Goal: Download file/media

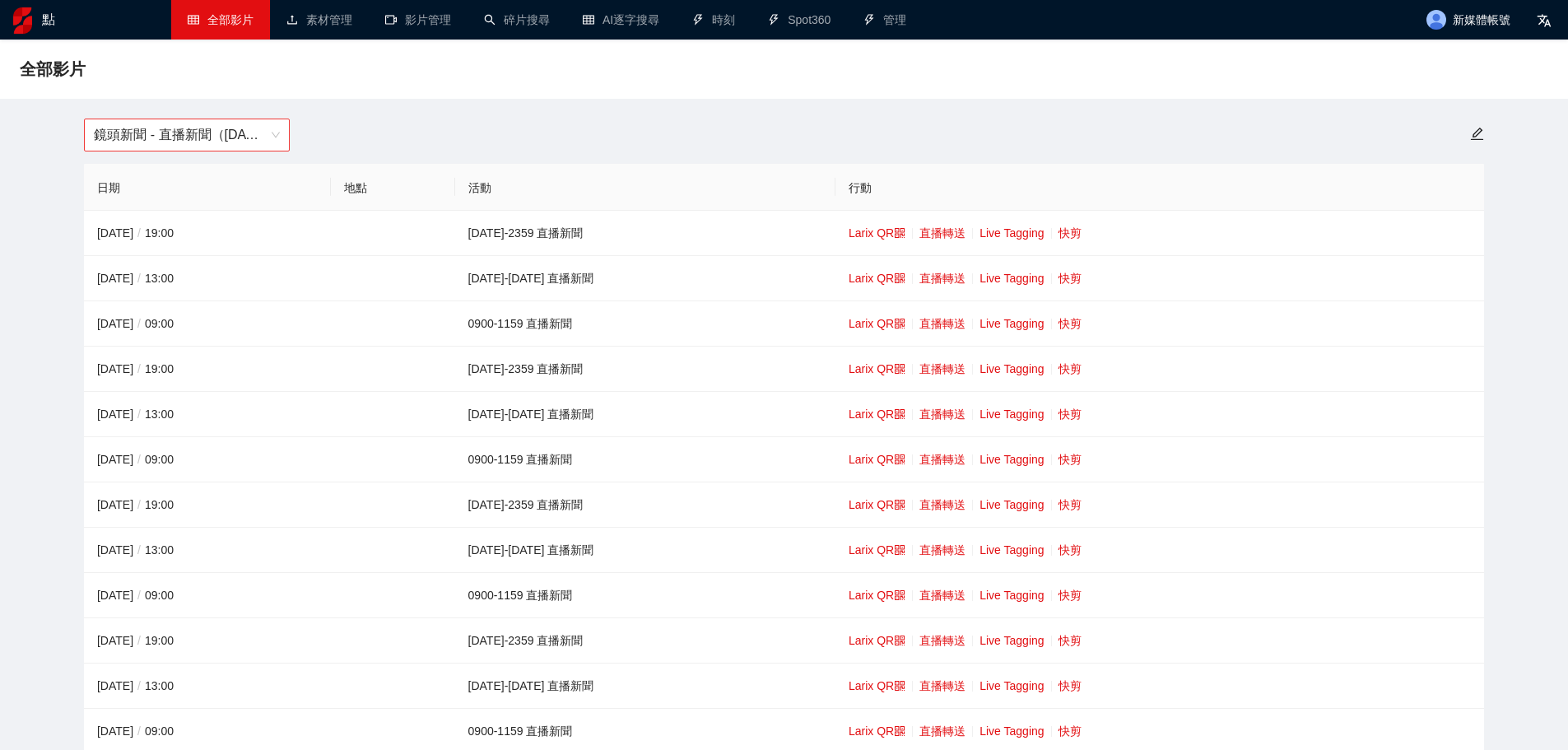
click at [216, 144] on span "鏡頭新聞 - 直播新聞（[DATE]-[DATE]）" at bounding box center [186, 134] width 186 height 31
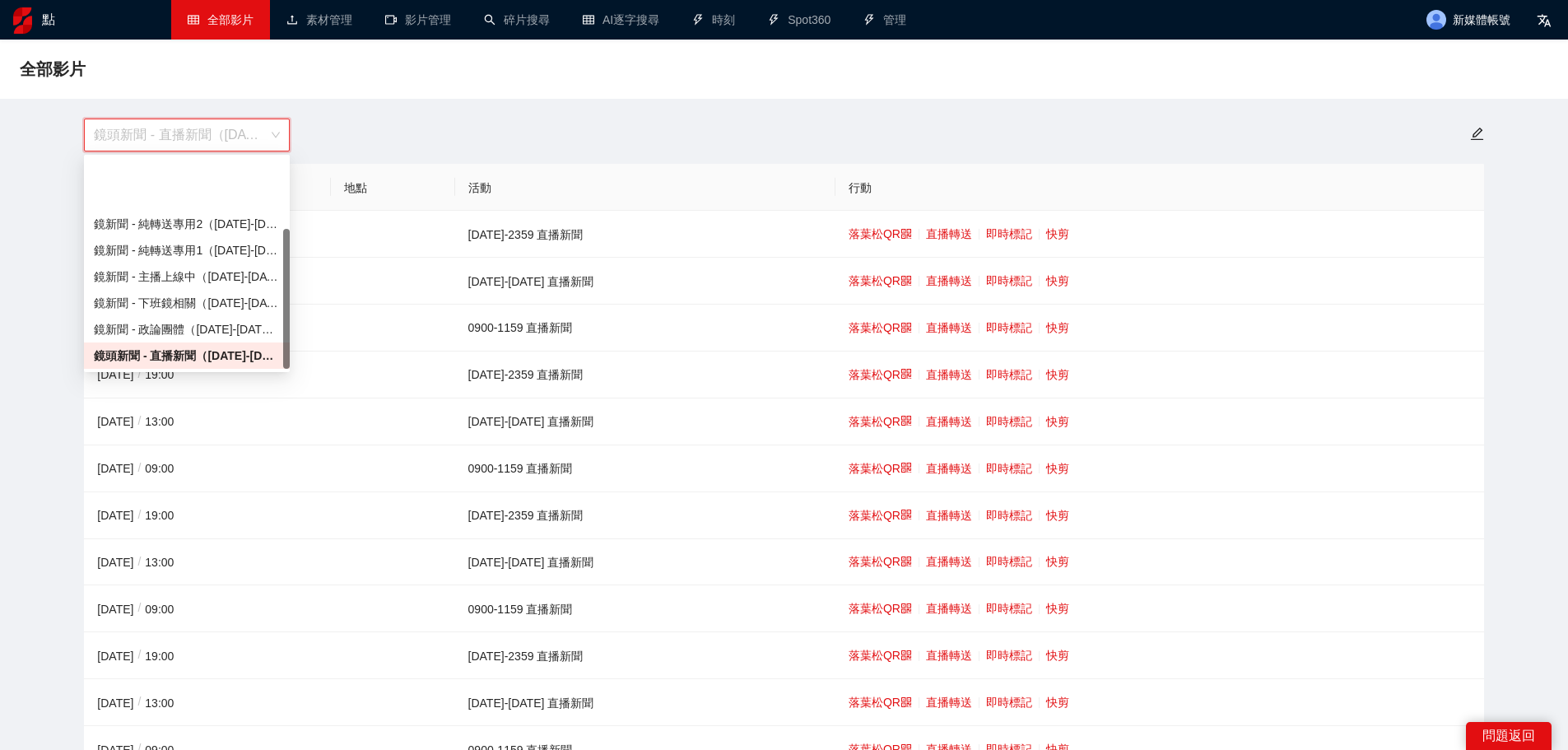
scroll to position [105, 0]
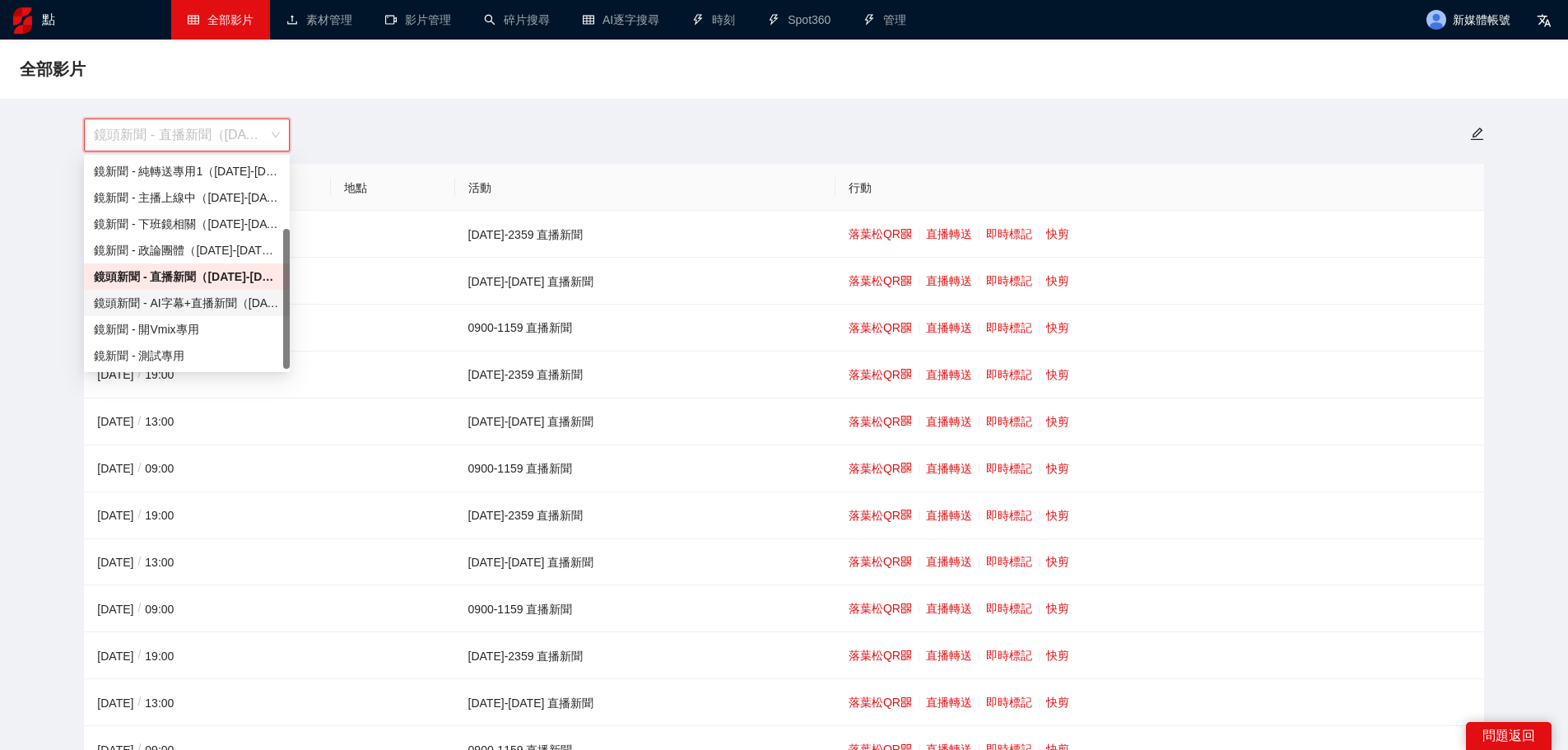
click at [189, 301] on font "鏡頭新聞 - AI字幕+直播新聞（[DATE]-[DATE]）" at bounding box center [215, 304] width 243 height 13
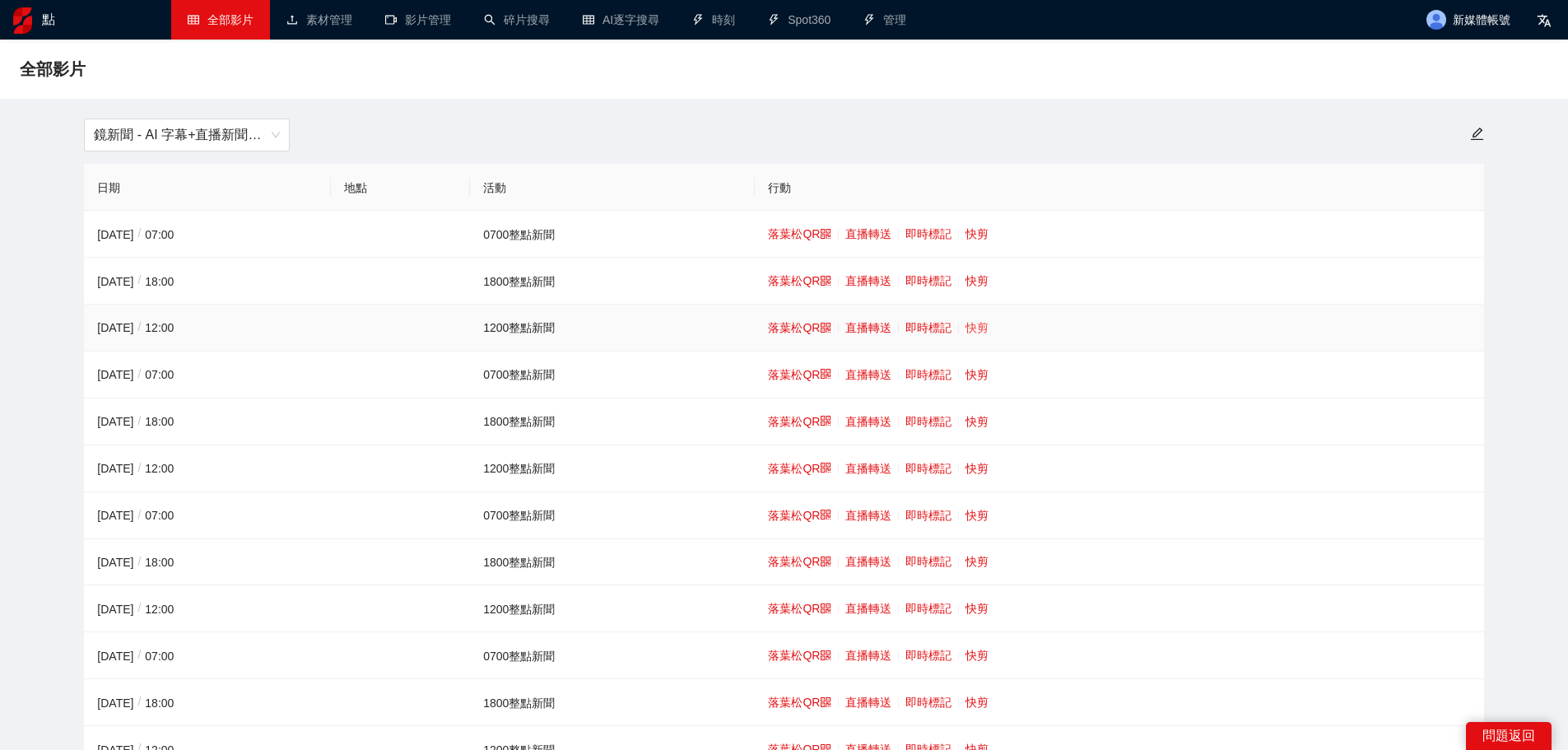
click at [970, 327] on font "快剪" at bounding box center [977, 328] width 23 height 13
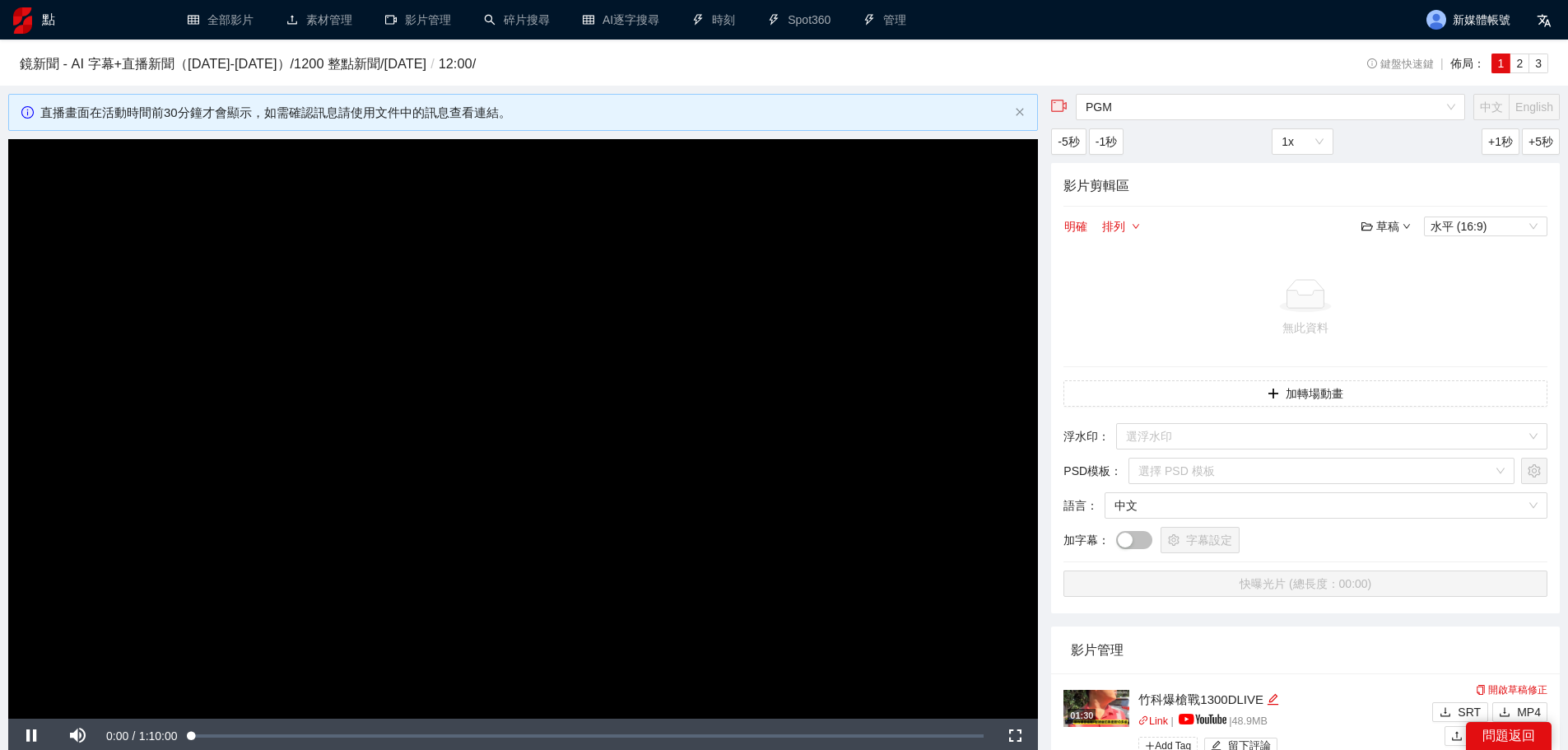
click at [393, 385] on video "Video Player" at bounding box center [524, 428] width 1030 height 580
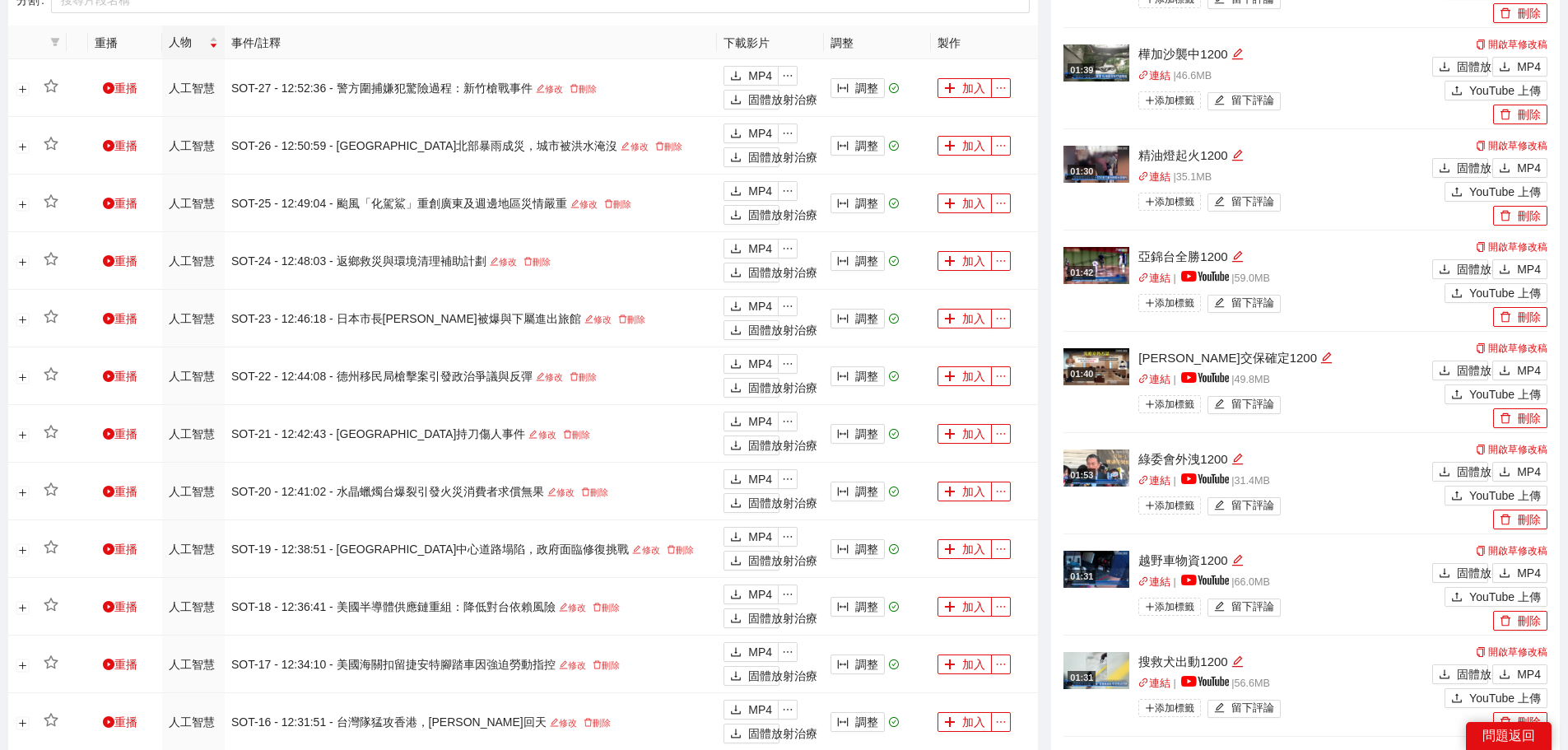
scroll to position [1071, 0]
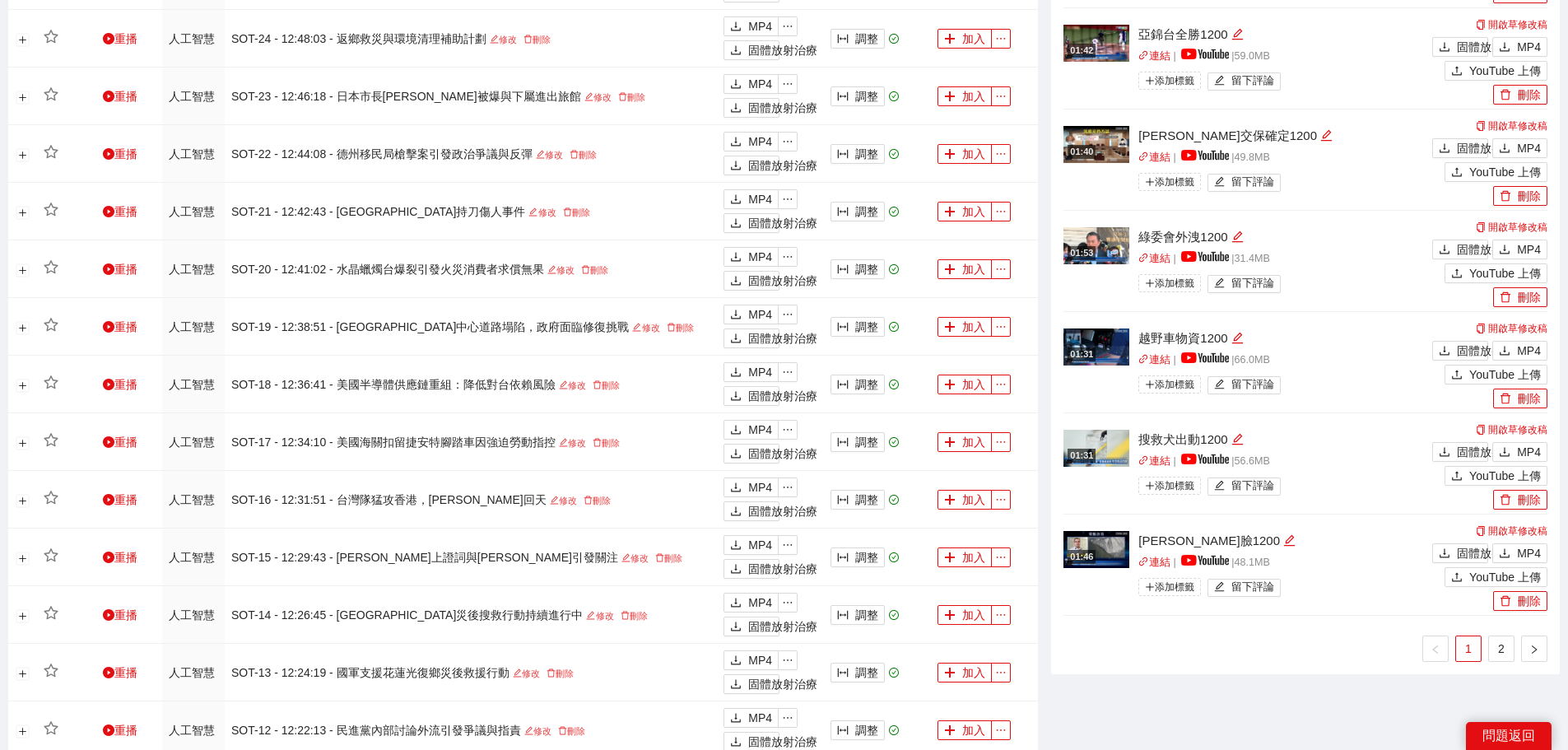
click at [1216, 655] on ul "1 2" at bounding box center [1305, 649] width 484 height 26
click at [1498, 645] on font "2" at bounding box center [1501, 649] width 7 height 13
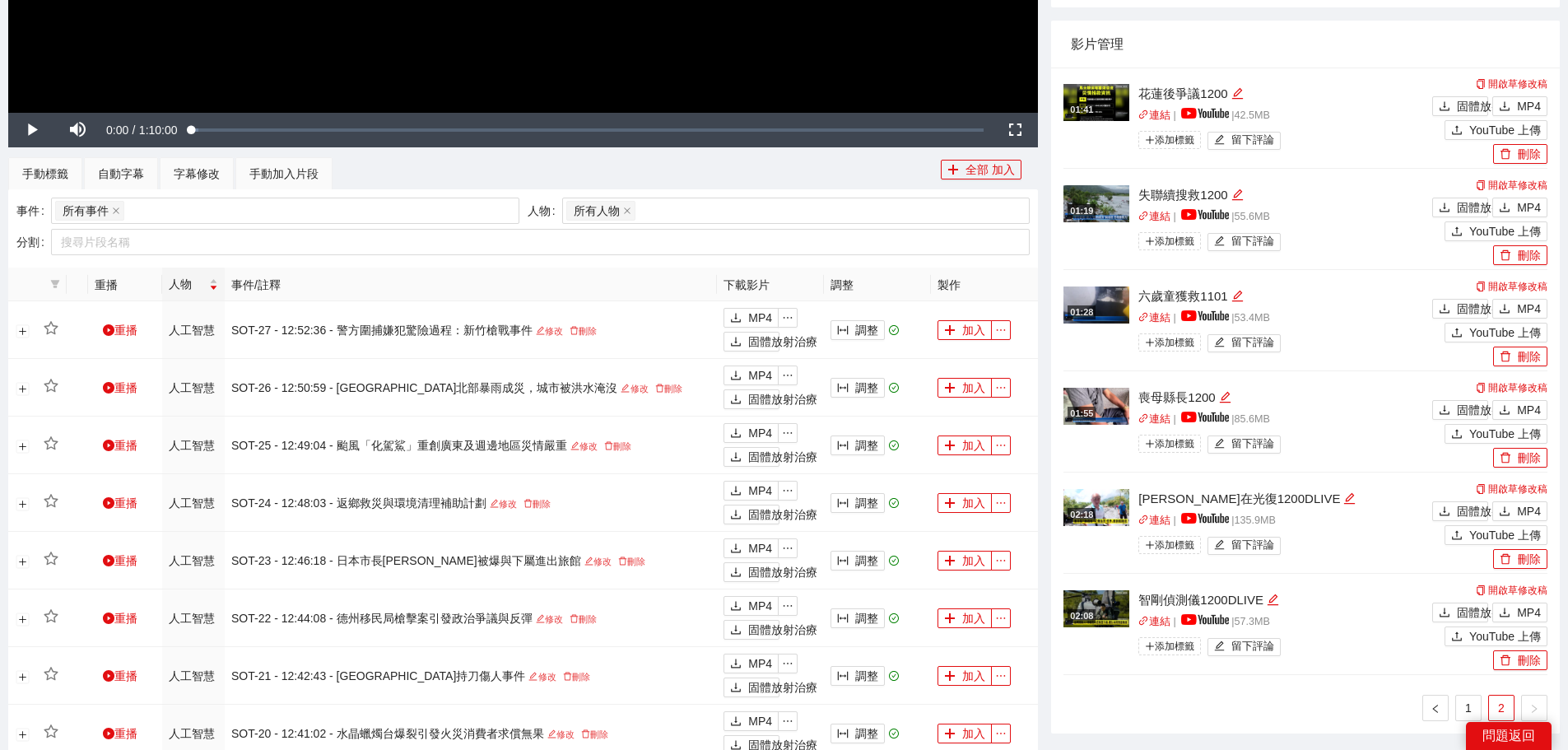
scroll to position [577, 0]
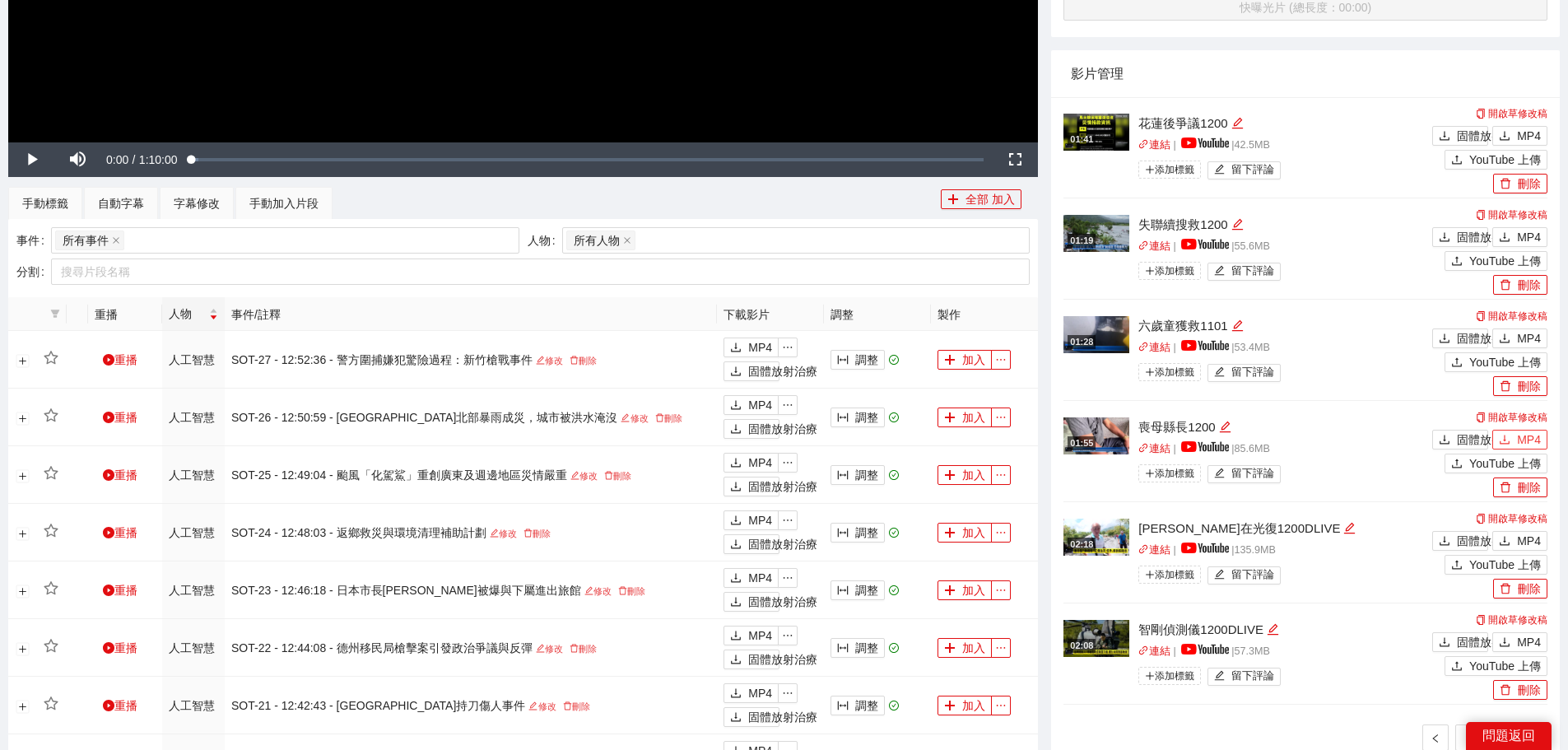
click at [1516, 441] on button "MP4" at bounding box center [1520, 440] width 55 height 20
click at [1521, 334] on font "MP4" at bounding box center [1528, 339] width 24 height 13
click at [1516, 234] on button "MP4" at bounding box center [1520, 236] width 55 height 20
click at [1522, 130] on font "MP4" at bounding box center [1528, 136] width 24 height 13
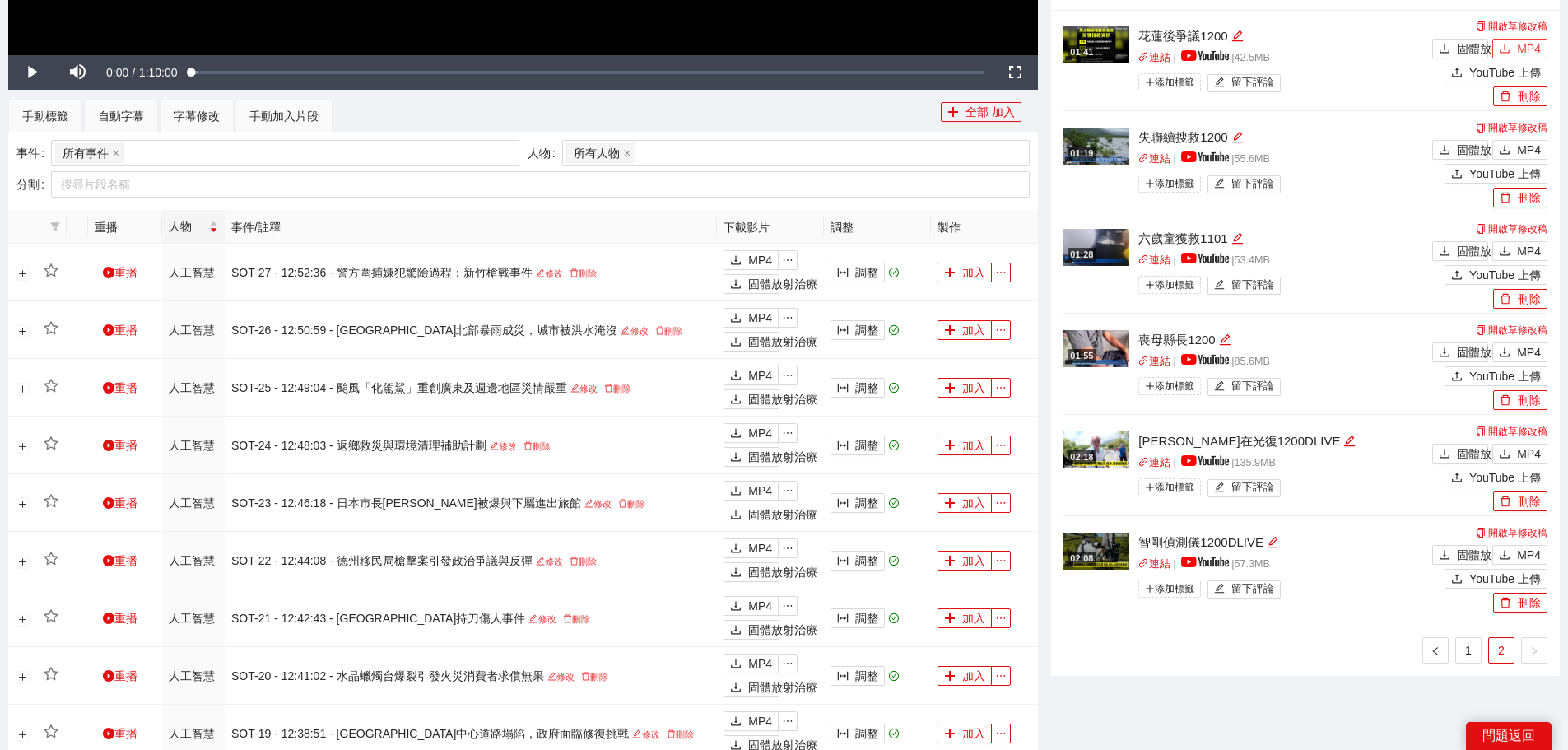
scroll to position [824, 0]
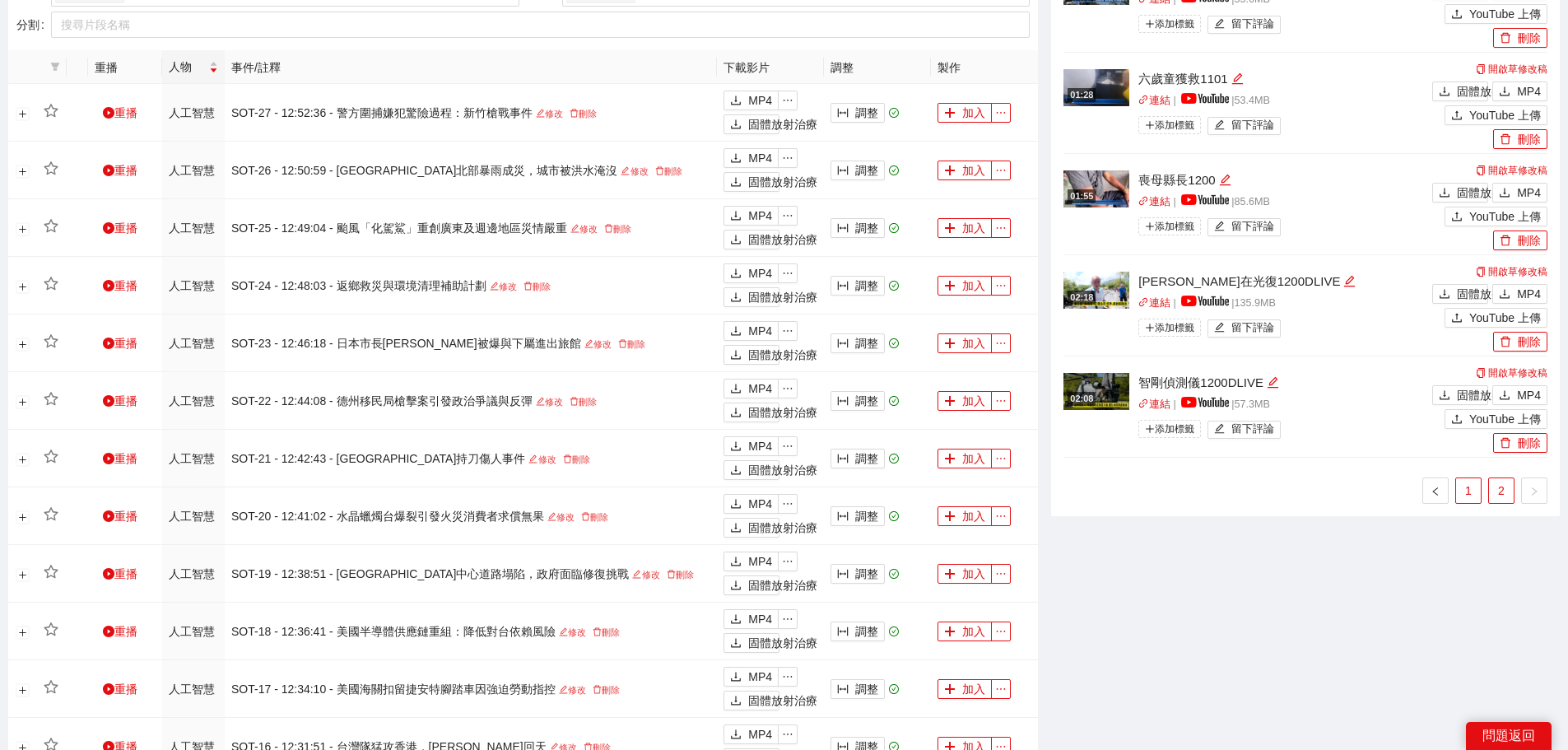
click at [1479, 479] on link "1" at bounding box center [1469, 491] width 25 height 25
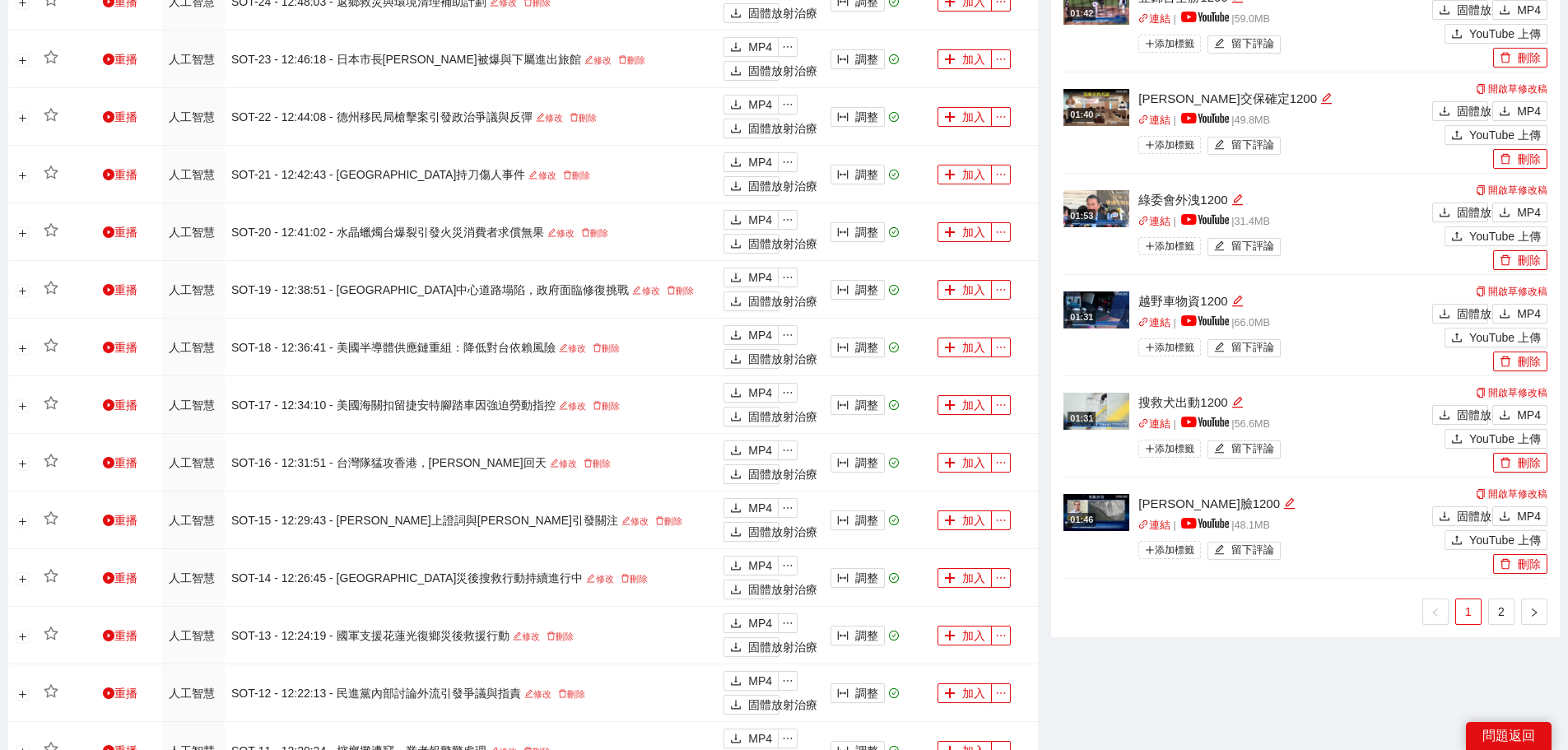
scroll to position [1153, 0]
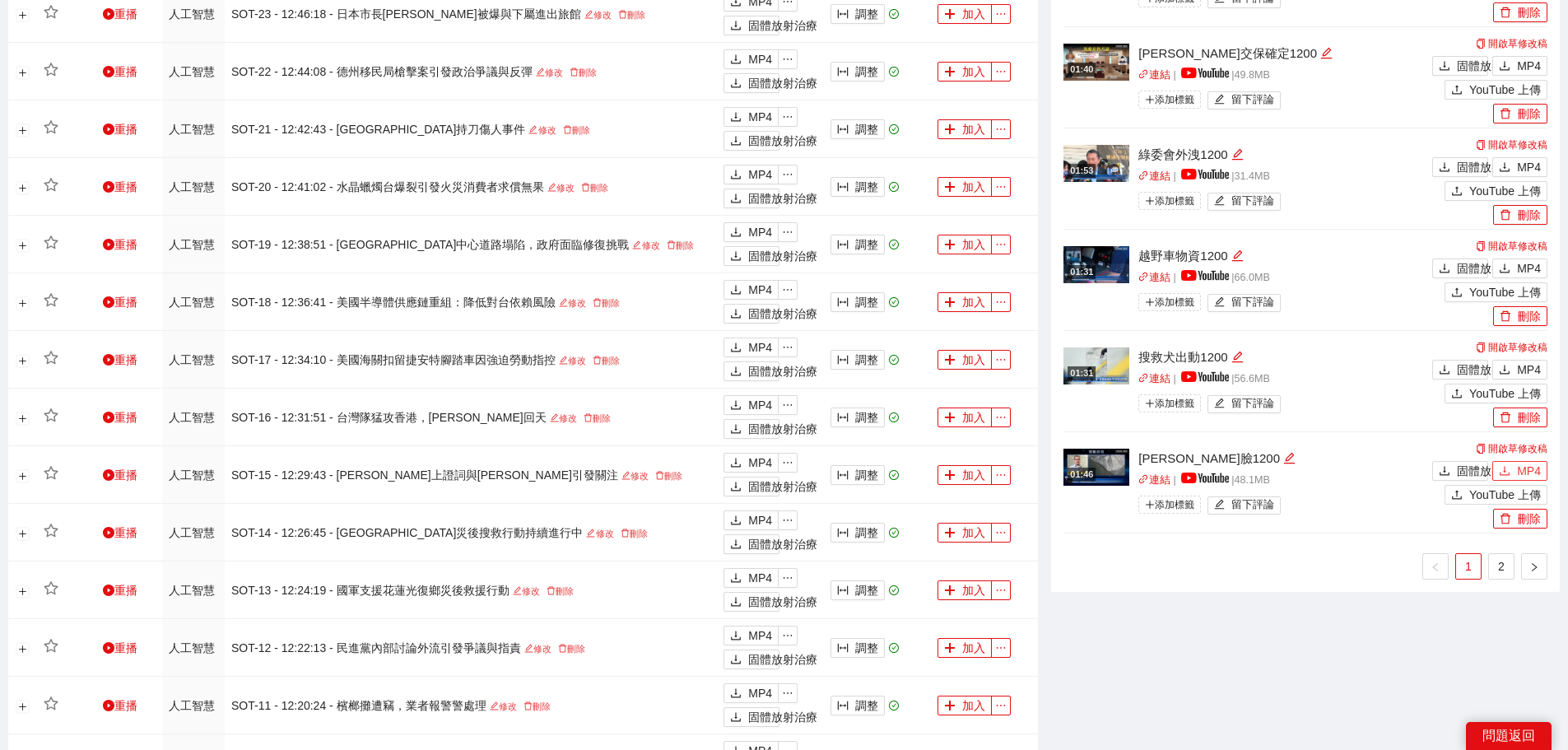
click at [1522, 464] on font "MP4" at bounding box center [1528, 471] width 24 height 13
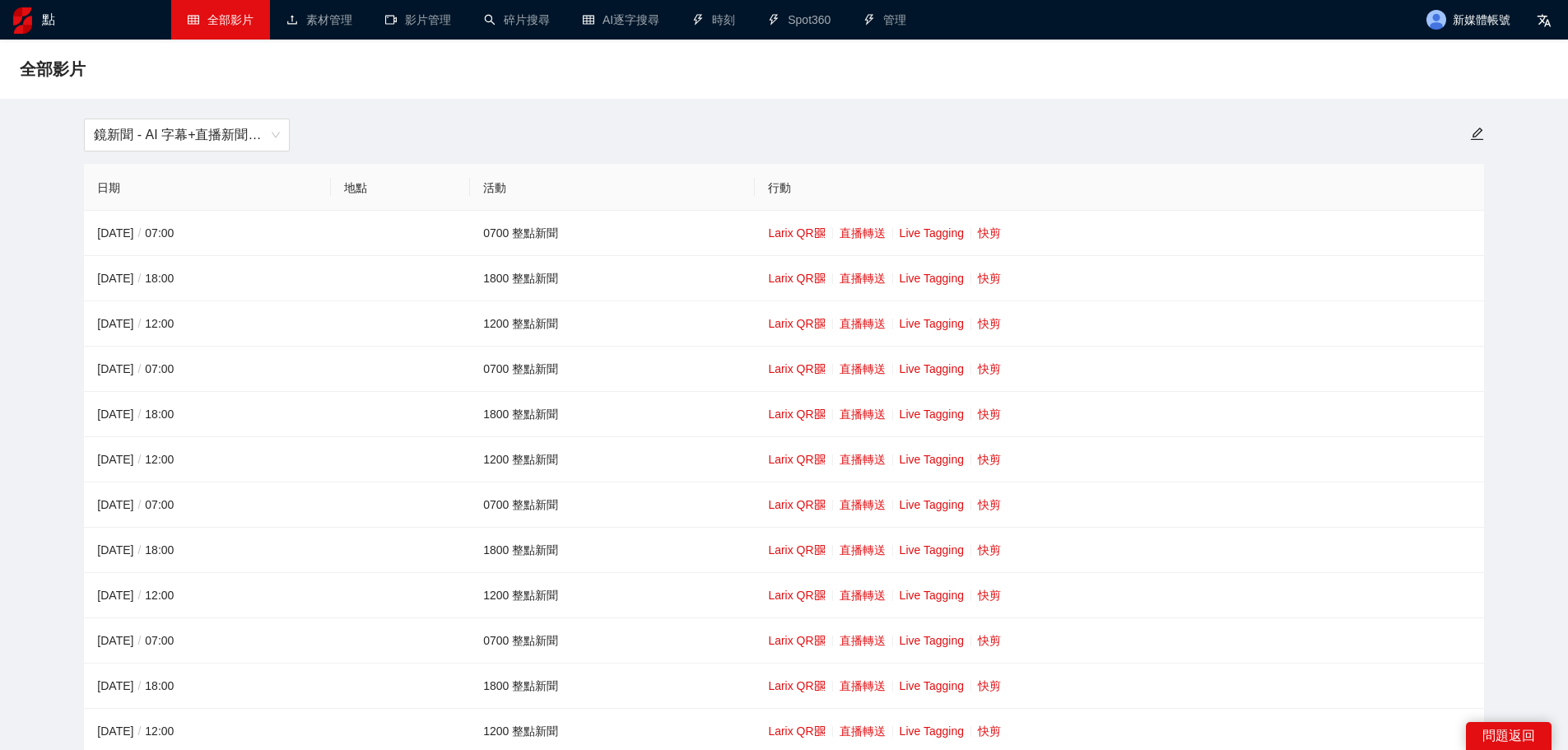
click at [201, 126] on span "鏡新聞 - AI 字幕+直播新聞（[DATE]-[DATE]）" at bounding box center [186, 134] width 186 height 31
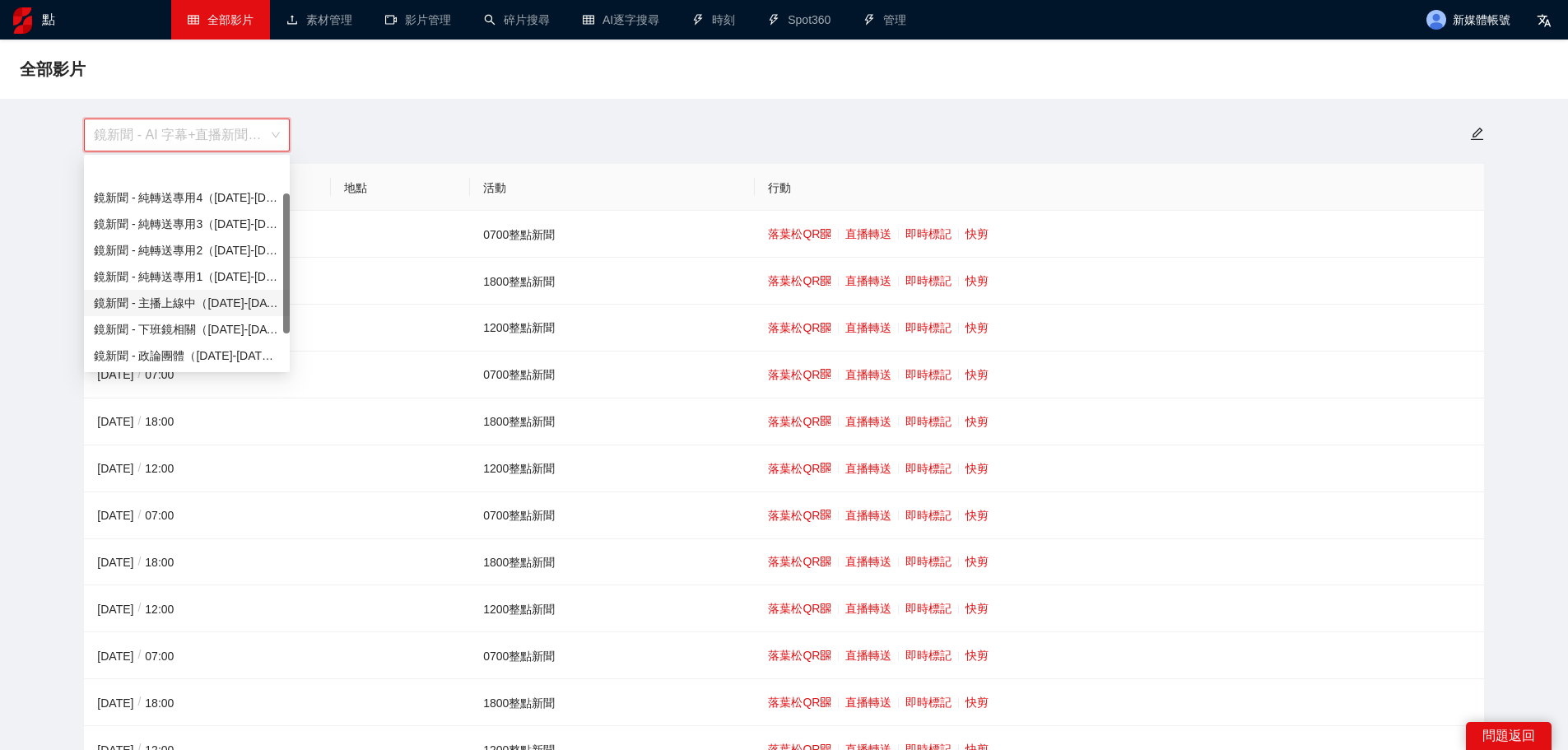
scroll to position [53, 0]
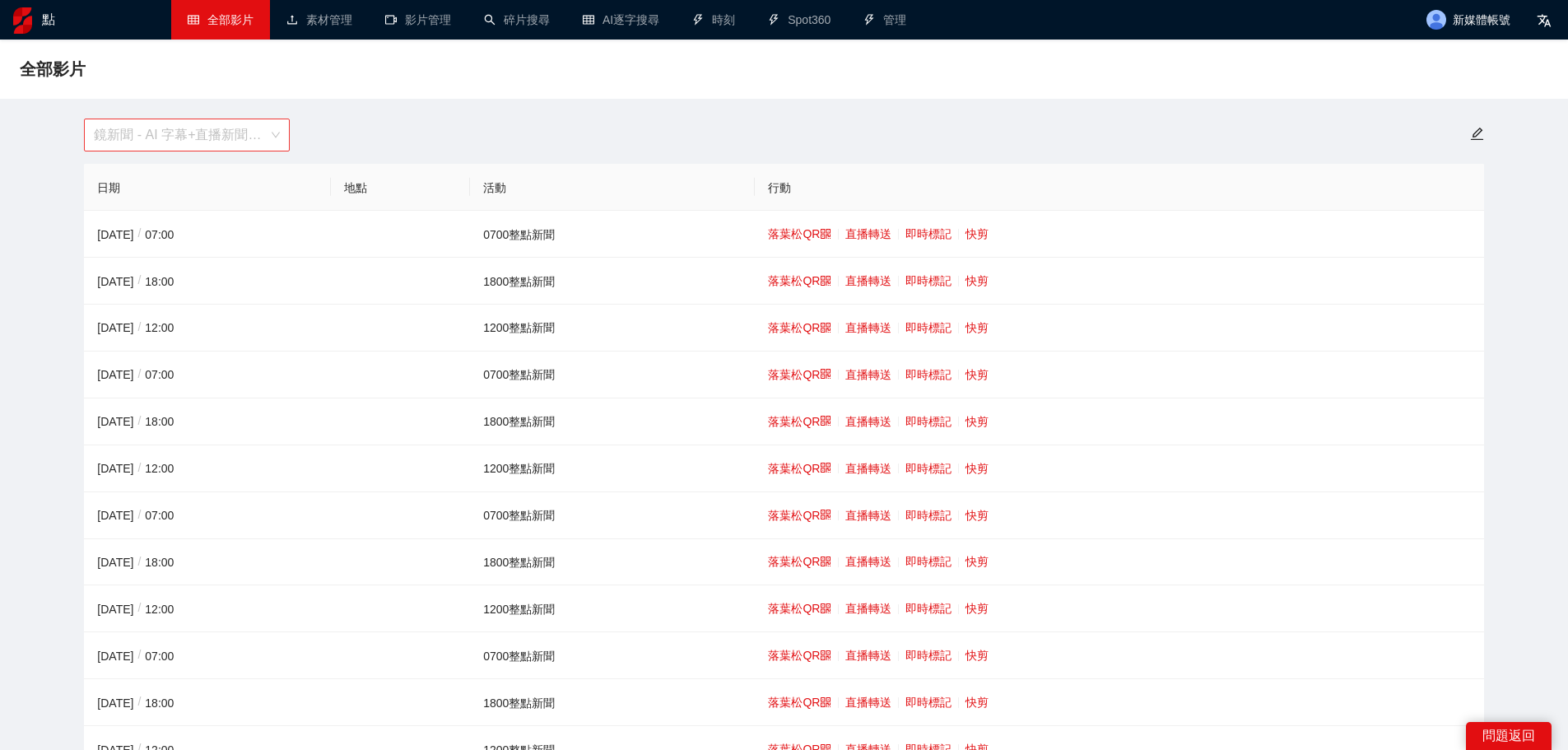
click at [215, 131] on span "鏡新聞 - AI 字幕+直播新聞（[DATE]-[DATE]）" at bounding box center [186, 134] width 186 height 31
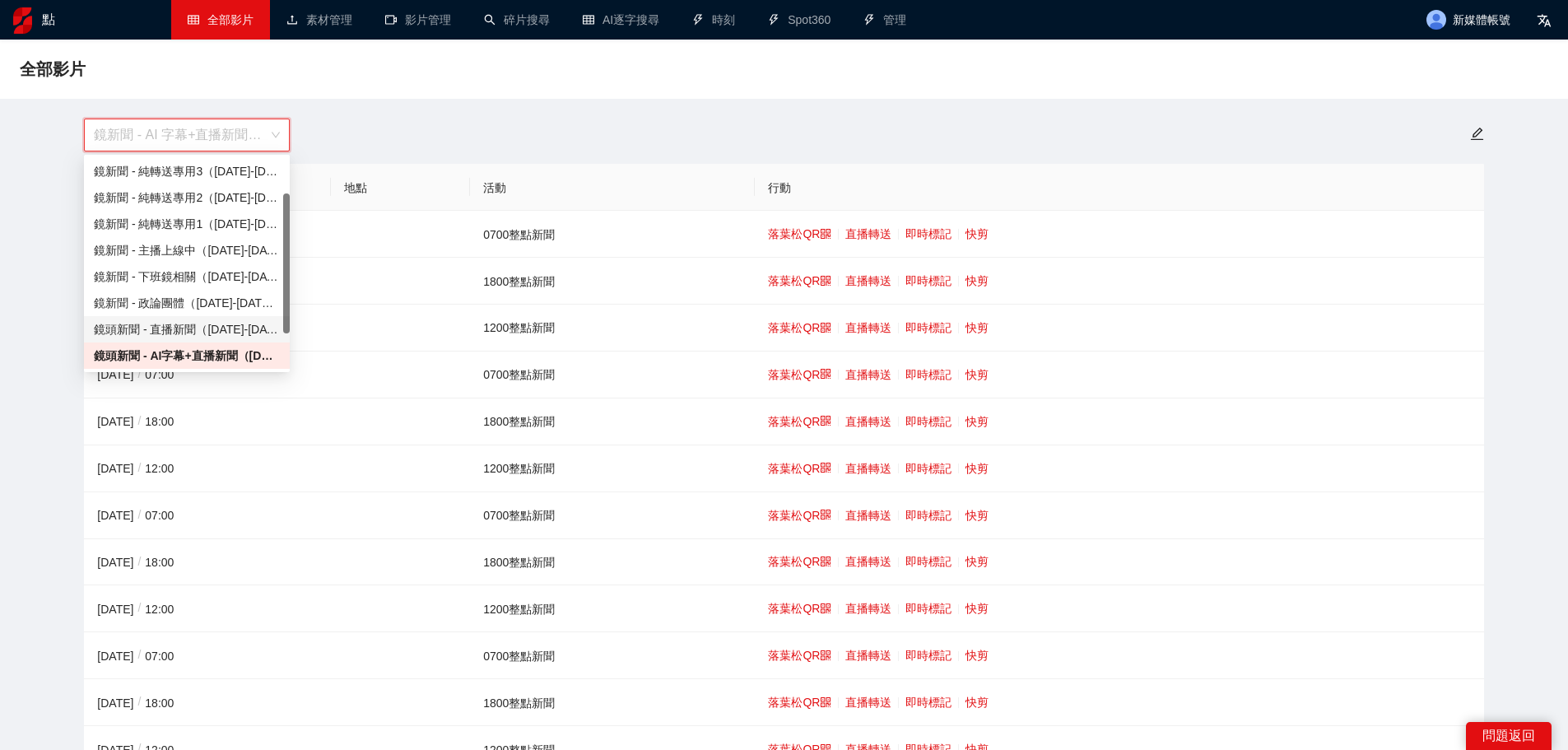
click at [176, 327] on font "鏡頭新聞 - 直播新聞（[DATE]-[DATE]）" at bounding box center [194, 329] width 201 height 13
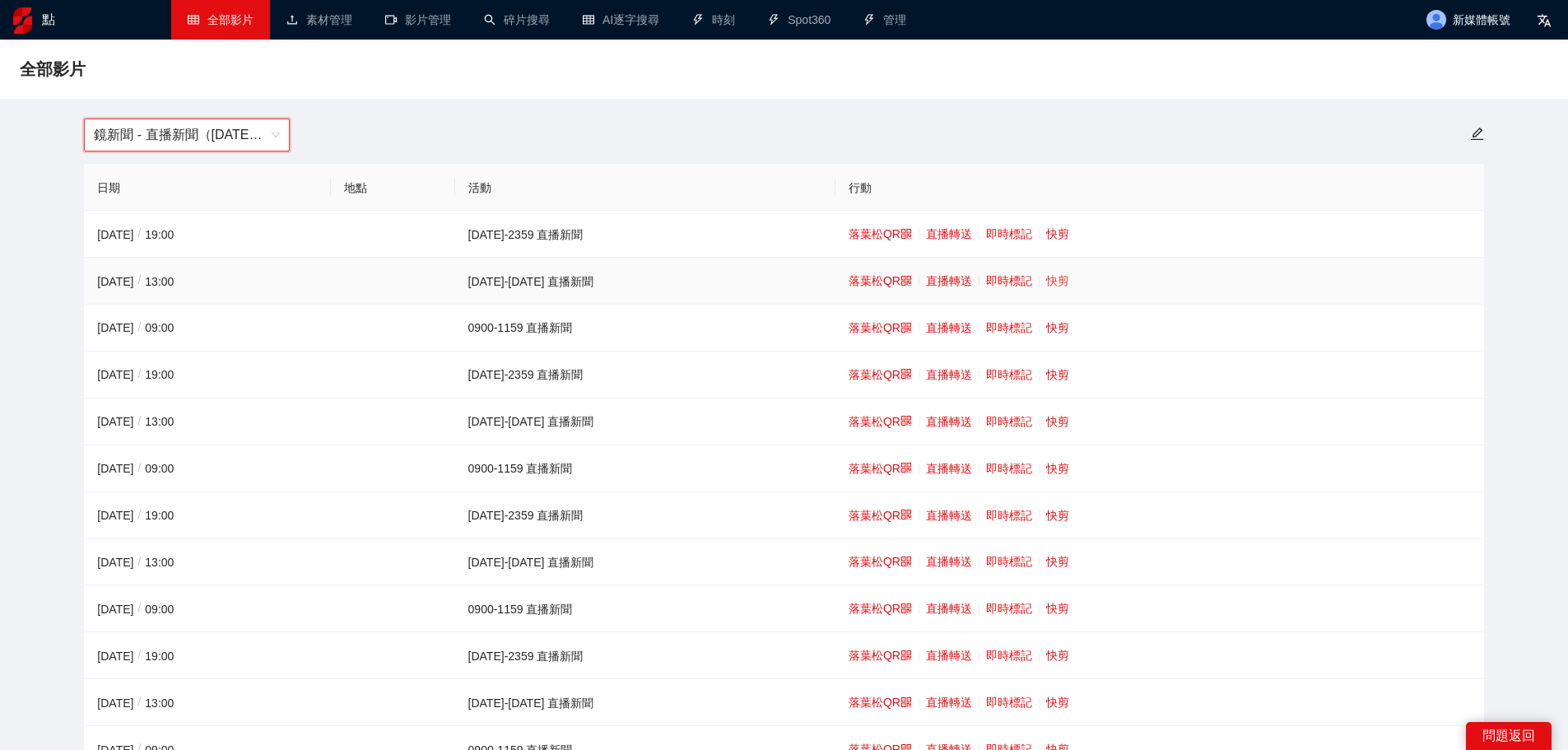
click at [1046, 276] on font "快剪" at bounding box center [1058, 281] width 23 height 13
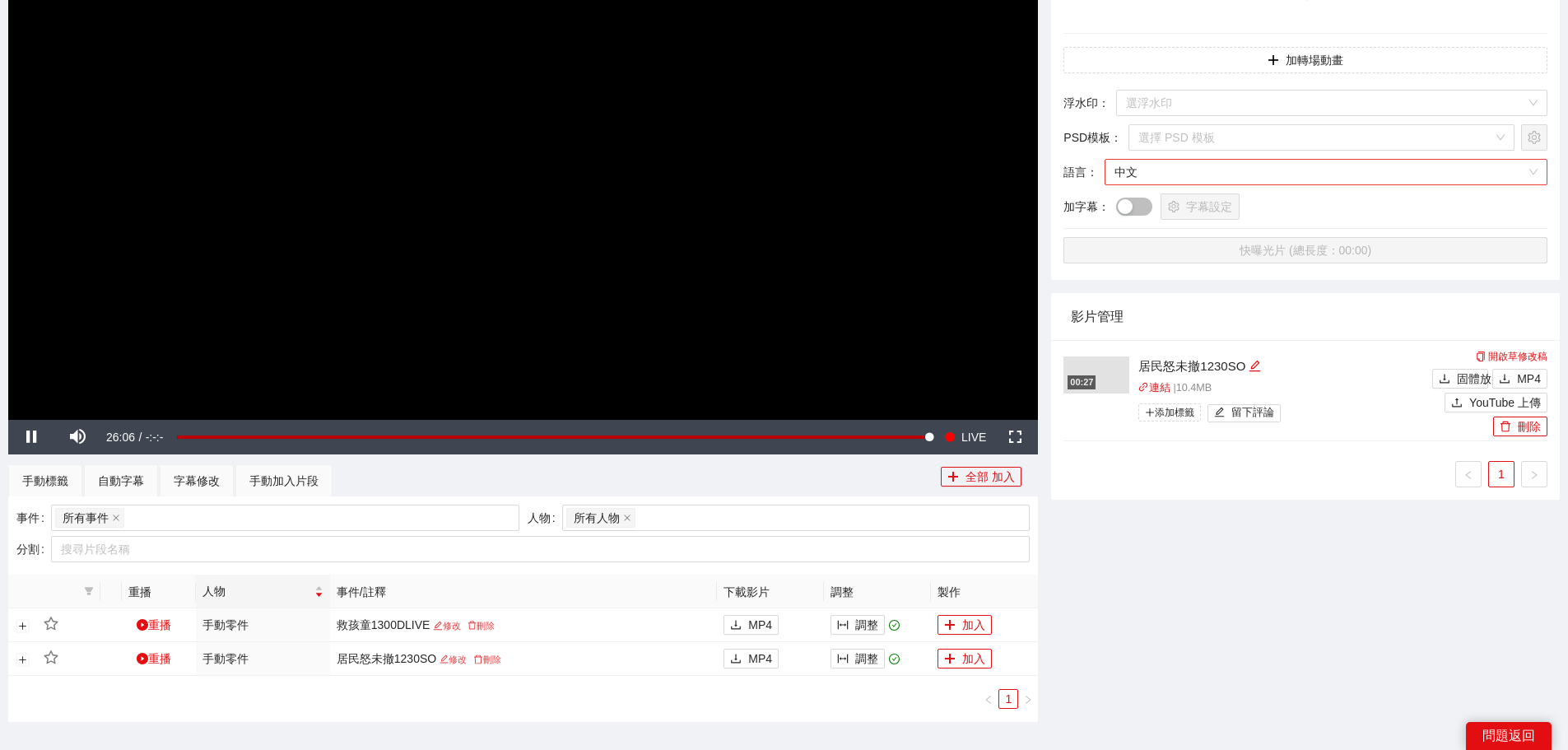
scroll to position [329, 0]
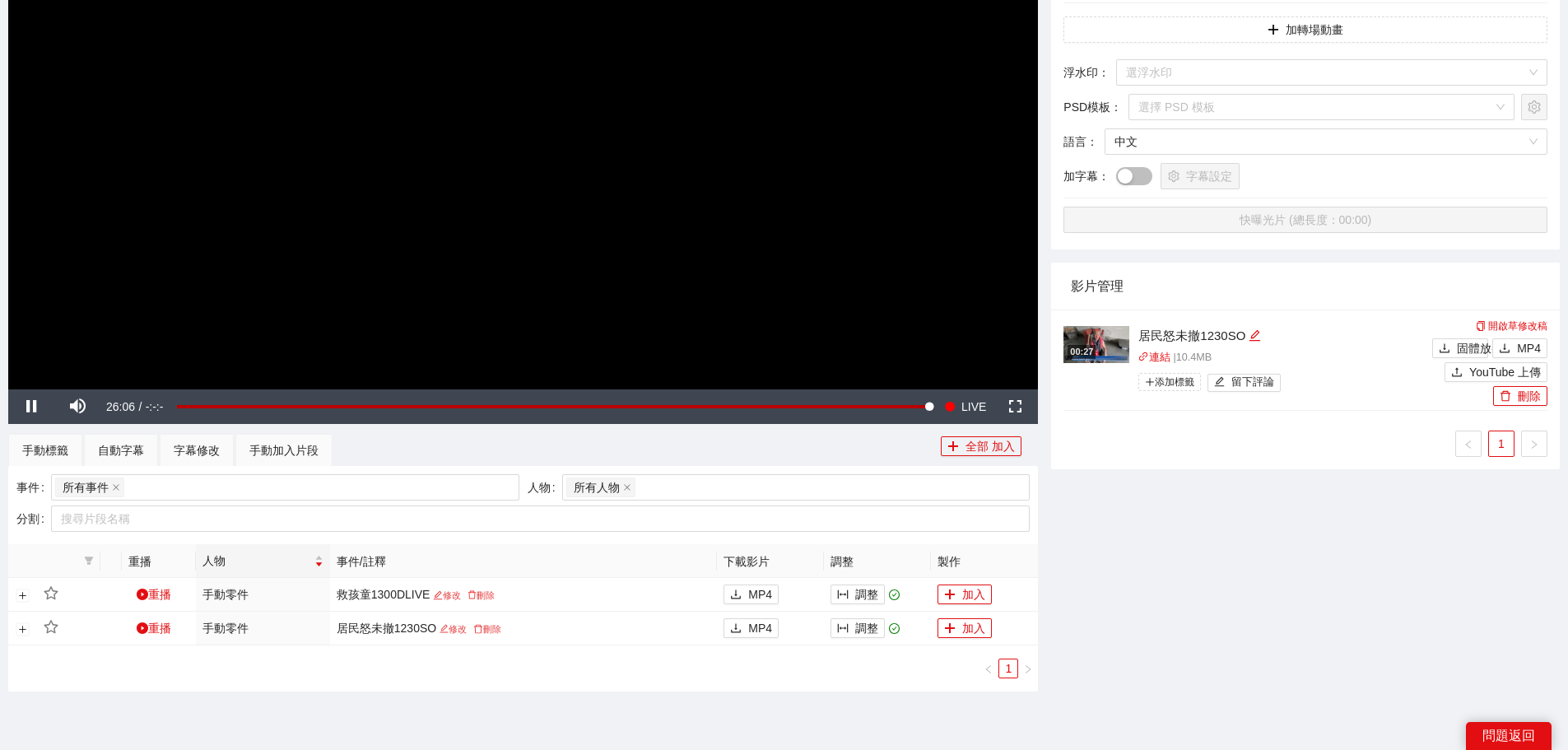
click at [577, 156] on video "Video Player" at bounding box center [524, 99] width 1030 height 580
